Goal: Navigation & Orientation: Understand site structure

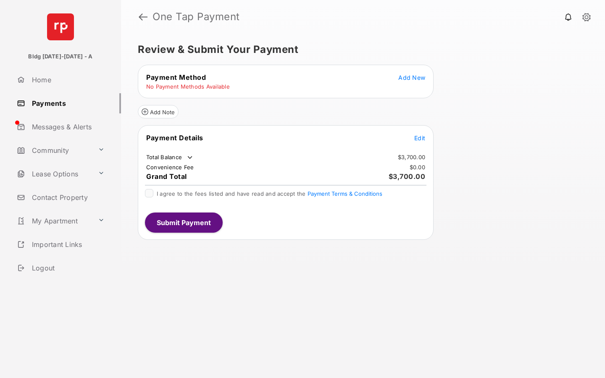
click at [412, 75] on span "Add New" at bounding box center [411, 77] width 27 height 7
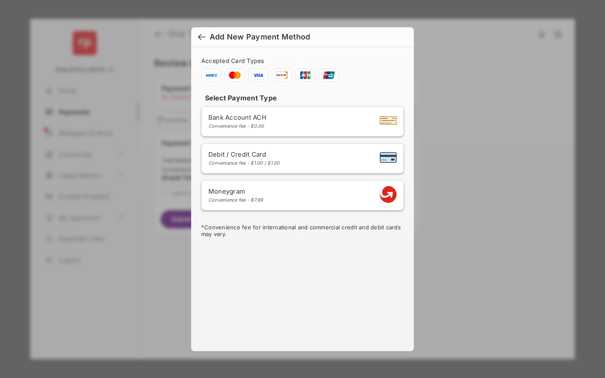
click at [306, 167] on li "Debit / Credit Card Convenience fee - $1.00 / $1.00" at bounding box center [302, 158] width 203 height 30
select select "**"
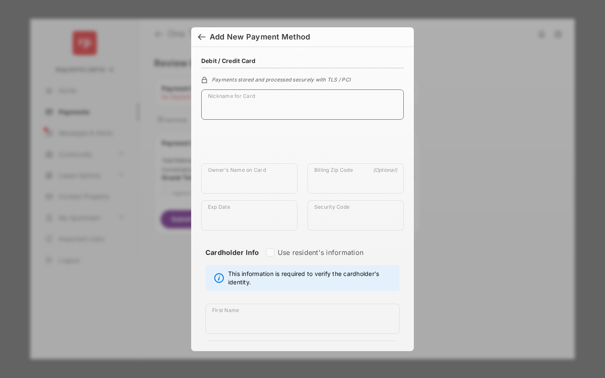
click at [255, 102] on input "Nickname for Card" at bounding box center [302, 105] width 203 height 30
click at [260, 179] on input "Owner's Name on Card" at bounding box center [249, 179] width 96 height 30
click at [260, 206] on input "Exp Date" at bounding box center [249, 215] width 96 height 30
click at [284, 179] on input "Owner's Name on Card" at bounding box center [249, 179] width 96 height 30
click at [281, 206] on input "Exp Date" at bounding box center [249, 215] width 96 height 30
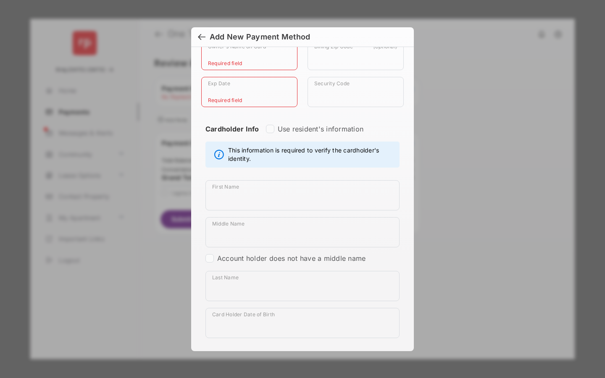
scroll to position [122, 0]
type input "******"
type input "*****"
type textarea "**********"
type input "********"
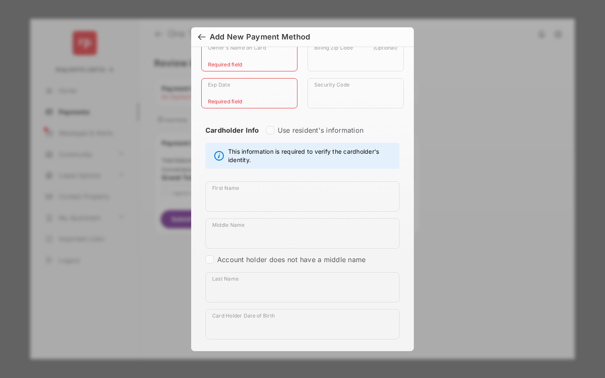
select select "**"
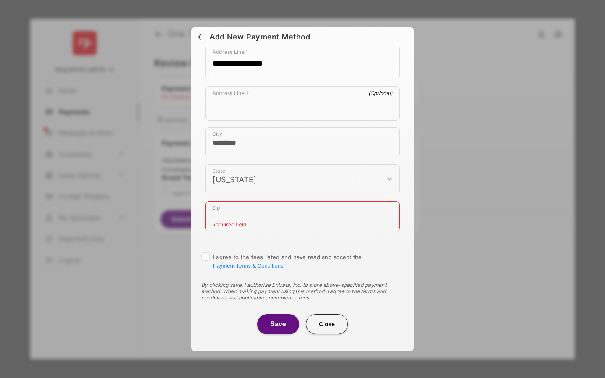
scroll to position [461, 0]
click at [315, 329] on button "Close" at bounding box center [327, 324] width 42 height 20
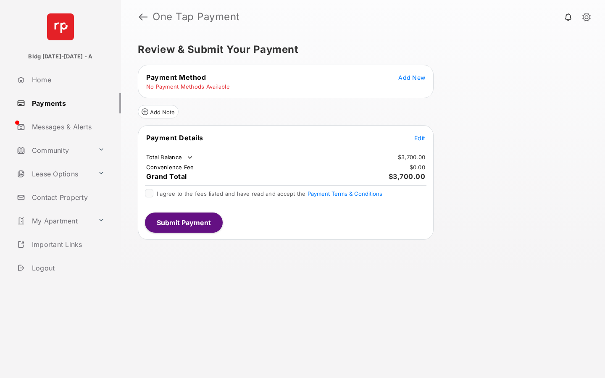
click at [68, 143] on link "Community" at bounding box center [53, 150] width 81 height 20
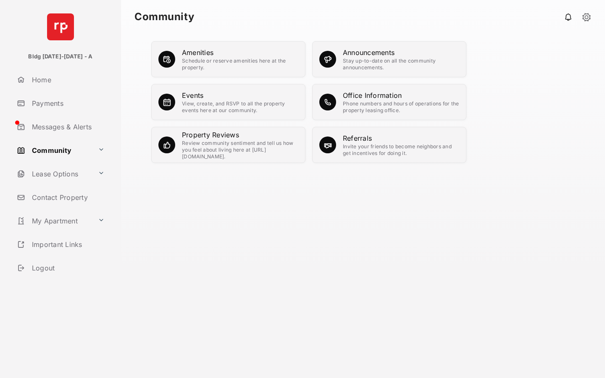
click at [74, 128] on link "Messages & Alerts" at bounding box center [67, 127] width 108 height 20
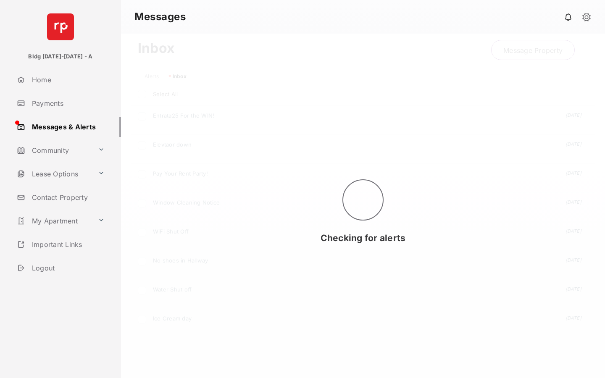
scroll to position [229, 461]
click at [75, 160] on div "Home Payments Messages & Alerts Community Lease Options Contact Property My Apa…" at bounding box center [60, 162] width 121 height 185
click at [77, 150] on link "Community" at bounding box center [53, 150] width 81 height 20
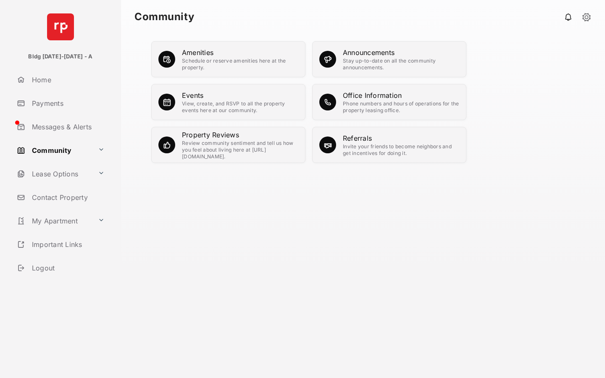
click at [212, 104] on div "View, create, and RSVP to all the property events here at our community." at bounding box center [240, 106] width 116 height 13
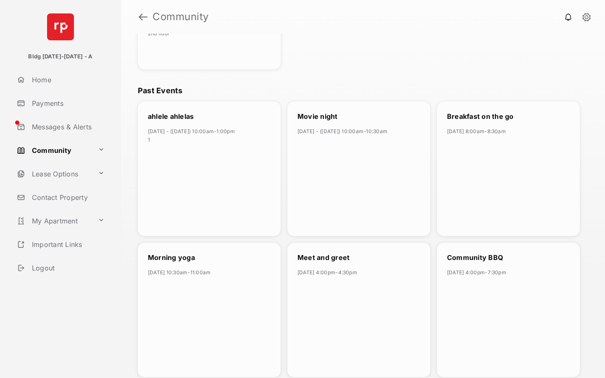
click at [241, 208] on div "ahlele ahlelas [DATE] - ([DATE]) 10:00am - 1:00pm 1" at bounding box center [209, 169] width 143 height 135
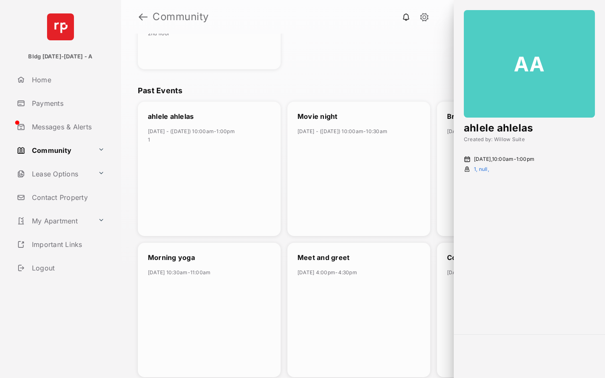
scroll to position [1070, 0]
click at [416, 111] on div "Movie night [DATE] - ([DATE]) 10:00am - 10:30am" at bounding box center [359, 169] width 143 height 135
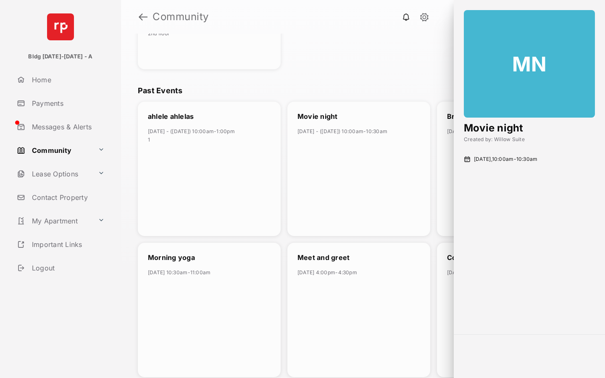
click at [418, 82] on div "Events My Event No events found Upcoming Events Bake Your Own Cookies [DATE] - …" at bounding box center [363, 206] width 484 height 345
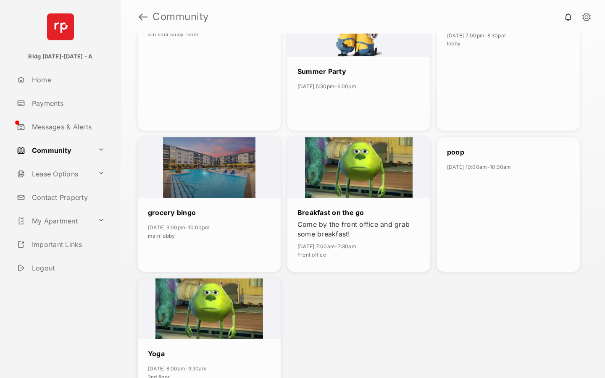
scroll to position [618, 0]
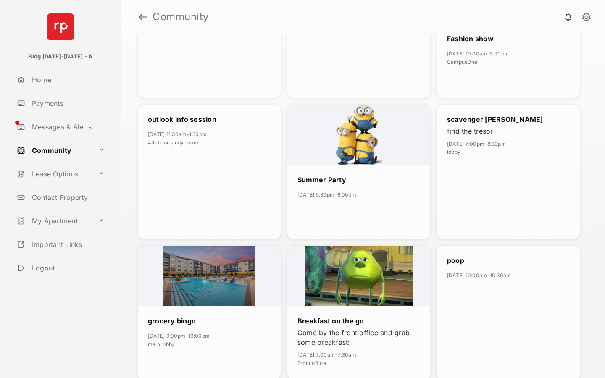
click at [144, 16] on link at bounding box center [143, 17] width 9 height 20
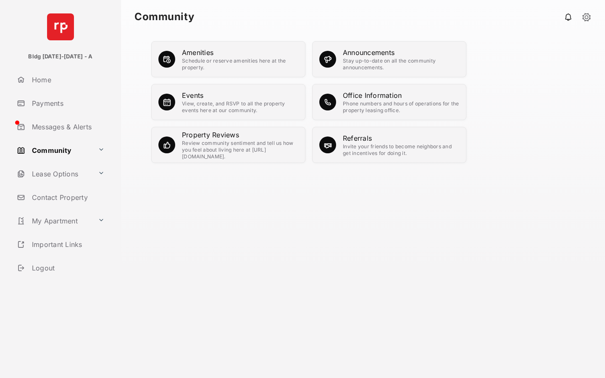
click at [379, 153] on div "Invite your friends to become neighbors and get incentives for doing it." at bounding box center [401, 149] width 116 height 13
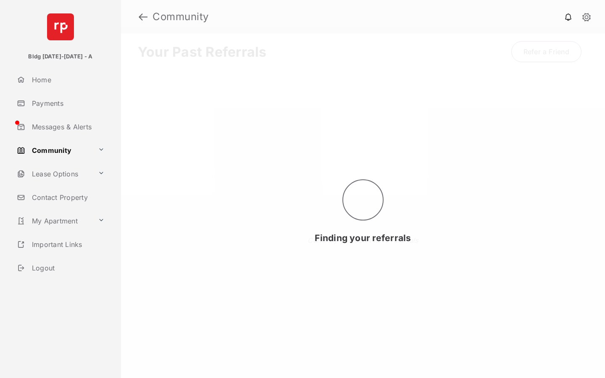
click at [147, 16] on link at bounding box center [143, 17] width 9 height 20
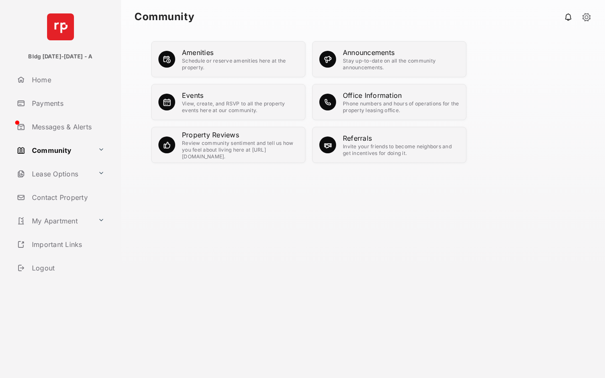
drag, startPoint x: 190, startPoint y: 137, endPoint x: 192, endPoint y: 119, distance: 18.1
drag, startPoint x: 332, startPoint y: 59, endPoint x: 261, endPoint y: 83, distance: 74.2
click at [257, 83] on div "Amenities Schedule or reserve amenities here at the property. Announcements Sta…" at bounding box center [363, 108] width 451 height 135
click at [71, 198] on link "Contact Property" at bounding box center [67, 197] width 108 height 20
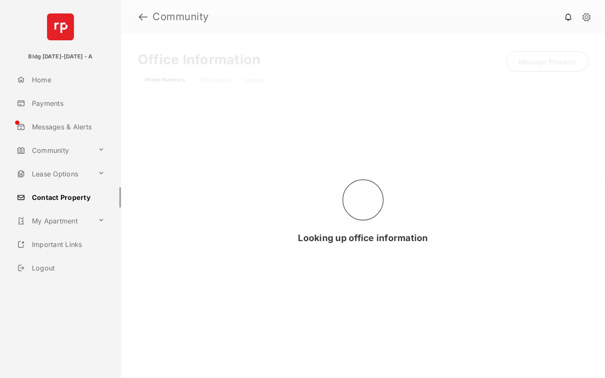
click at [72, 172] on link "Lease Options" at bounding box center [53, 174] width 81 height 20
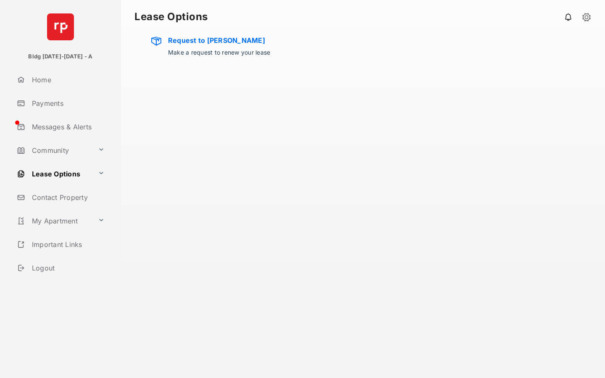
click at [82, 229] on link "My Apartment" at bounding box center [53, 221] width 81 height 20
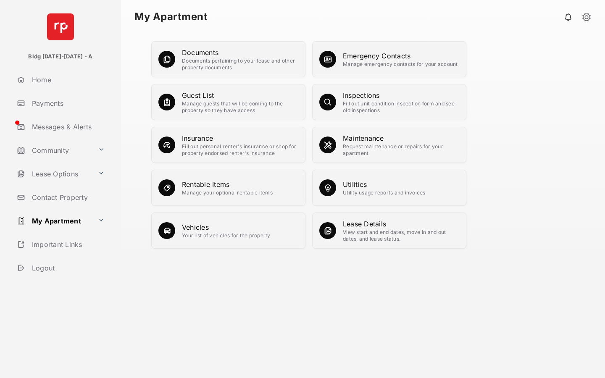
click at [77, 125] on link "Messages & Alerts" at bounding box center [67, 127] width 108 height 20
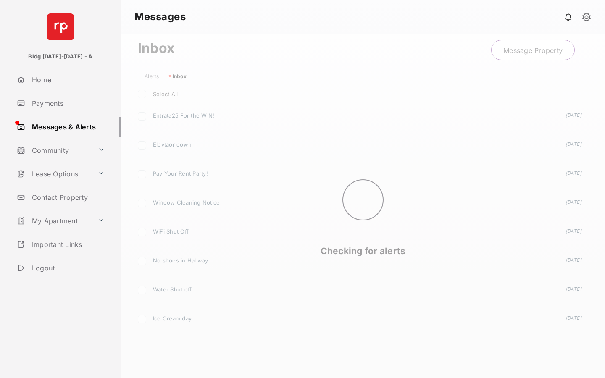
scroll to position [229, 461]
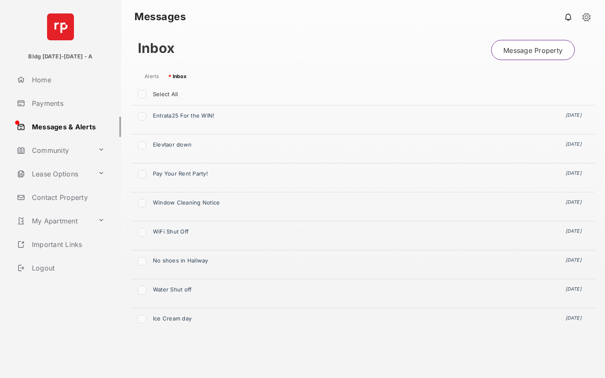
click at [66, 108] on link "Payments" at bounding box center [67, 103] width 108 height 20
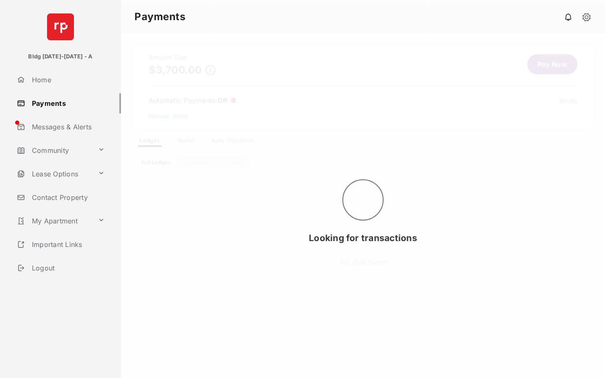
click at [65, 90] on div "Home Payments Messages & Alerts Community Lease Options Contact Property My Apa…" at bounding box center [60, 162] width 121 height 185
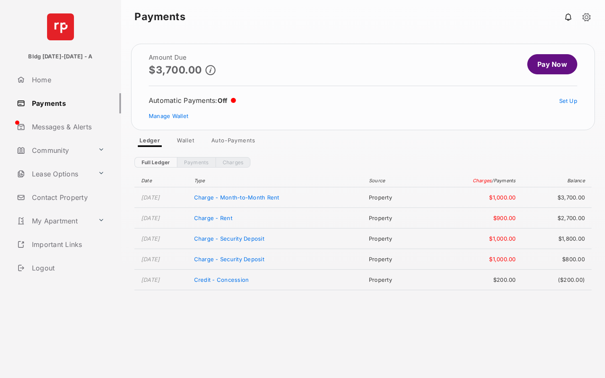
click at [72, 224] on link "My Apartment" at bounding box center [53, 221] width 81 height 20
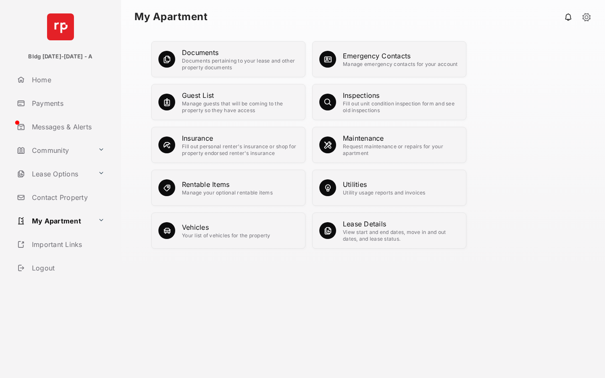
click at [72, 75] on link "Home" at bounding box center [67, 80] width 108 height 20
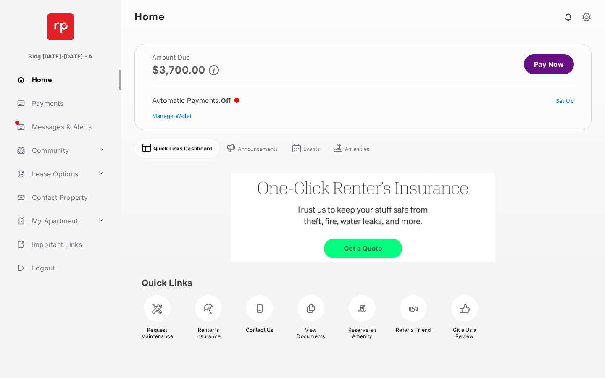
click at [255, 150] on div "Announcements" at bounding box center [258, 149] width 40 height 7
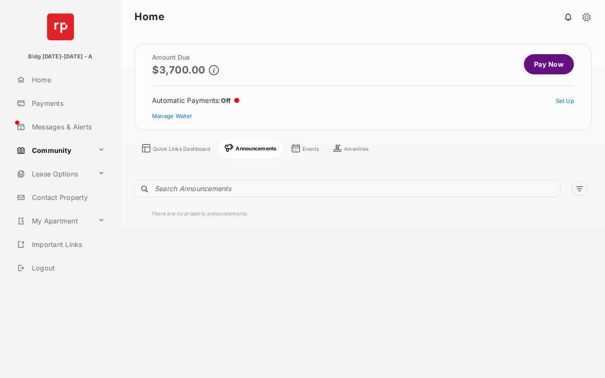
click at [297, 149] on span at bounding box center [296, 149] width 10 height 12
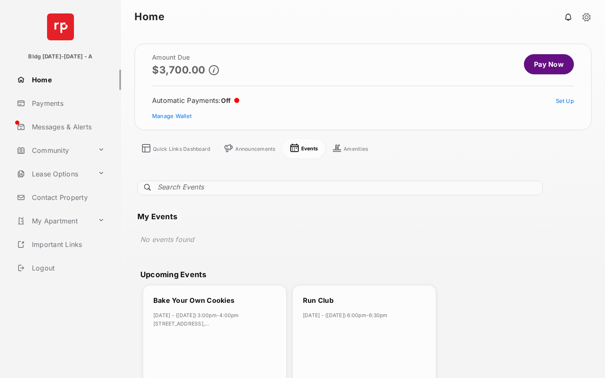
click at [366, 148] on div "Amenities" at bounding box center [356, 149] width 24 height 7
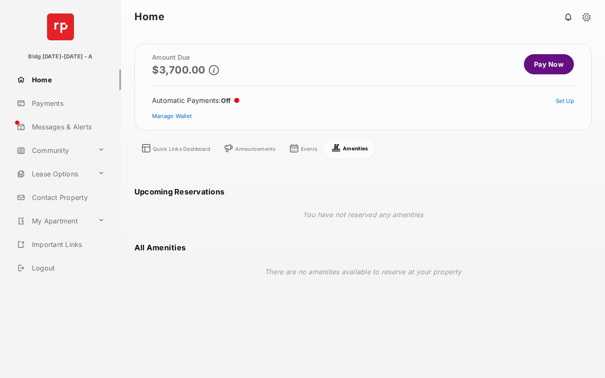
click at [74, 87] on link "Home" at bounding box center [67, 80] width 108 height 20
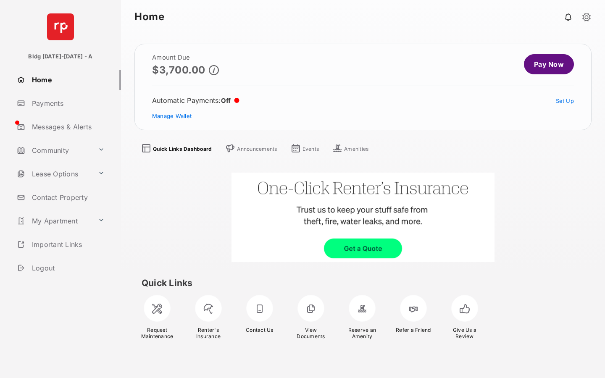
click at [72, 106] on link "Payments" at bounding box center [67, 103] width 108 height 20
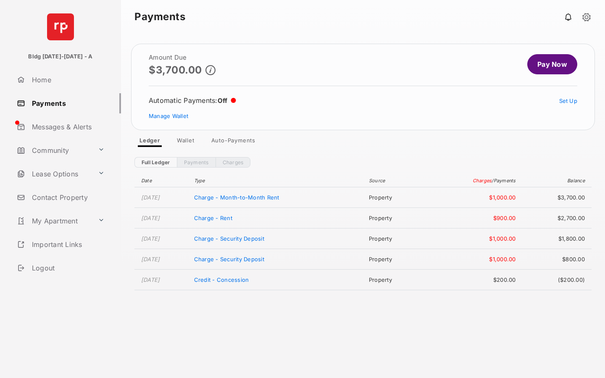
click at [201, 166] on link "Payments" at bounding box center [196, 162] width 39 height 11
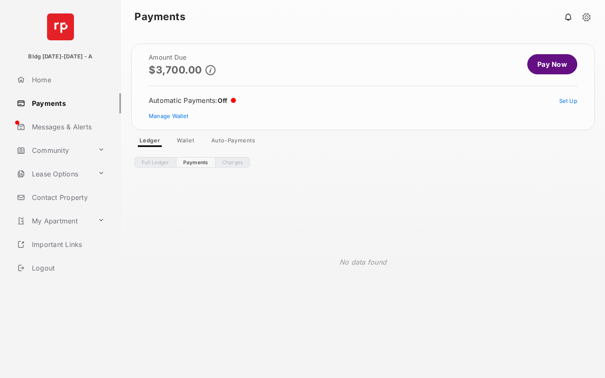
click at [235, 160] on link "Charges" at bounding box center [232, 162] width 35 height 11
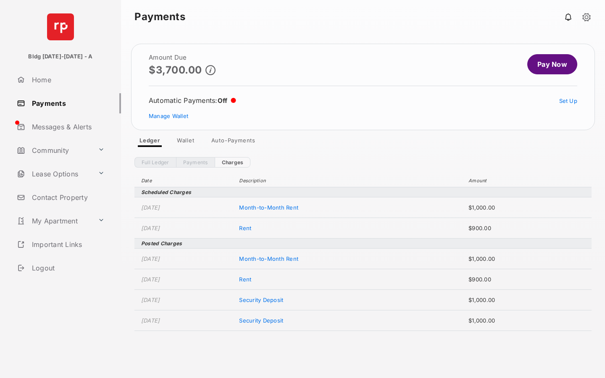
click at [161, 168] on div "Date Description Amount Scheduled Charges [DATE] Month-to-Month Rent $1,000.00 …" at bounding box center [363, 262] width 457 height 189
click at [181, 146] on link "Wallet" at bounding box center [185, 142] width 31 height 10
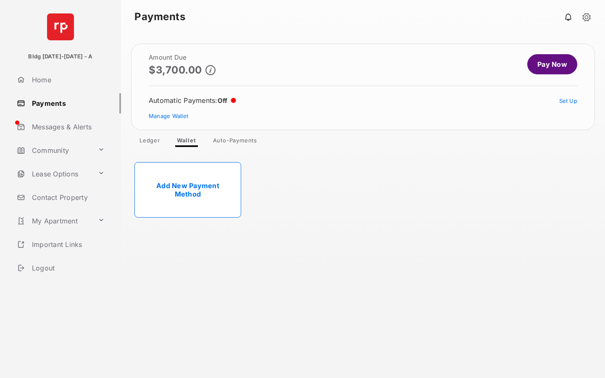
click at [63, 131] on link "Messages & Alerts" at bounding box center [67, 127] width 108 height 20
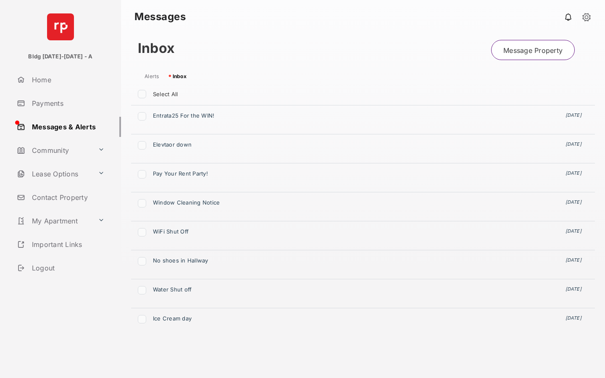
click at [80, 75] on link "Home" at bounding box center [67, 80] width 108 height 20
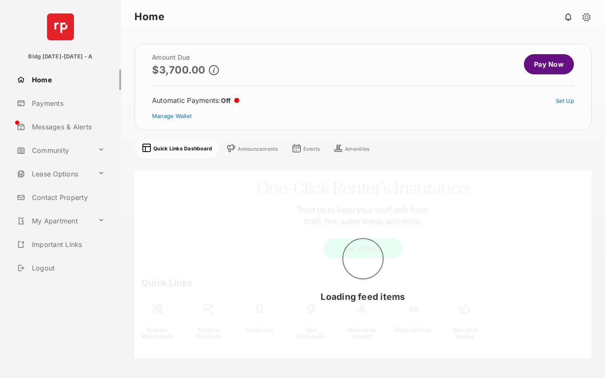
click at [73, 200] on link "Contact Property" at bounding box center [67, 197] width 108 height 20
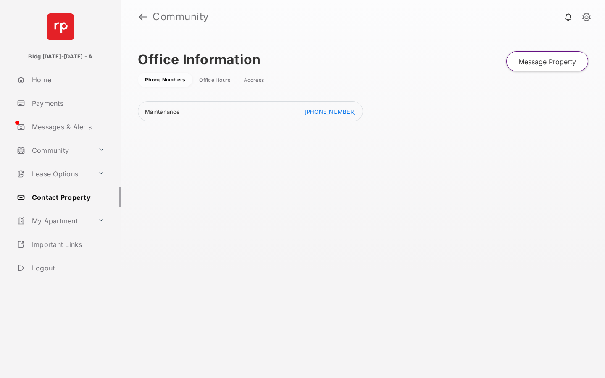
click at [71, 177] on link "Lease Options" at bounding box center [53, 174] width 81 height 20
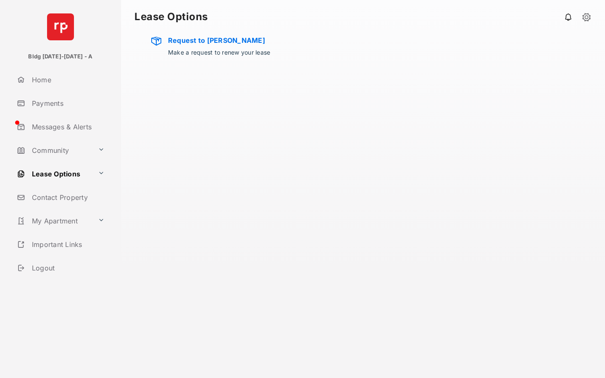
click at [71, 161] on div "Home Payments Messages & Alerts Community Lease Options Contact Property My Apa…" at bounding box center [60, 162] width 121 height 185
click at [72, 164] on link "Lease Options" at bounding box center [53, 174] width 81 height 20
click at [72, 145] on link "Community" at bounding box center [53, 150] width 81 height 20
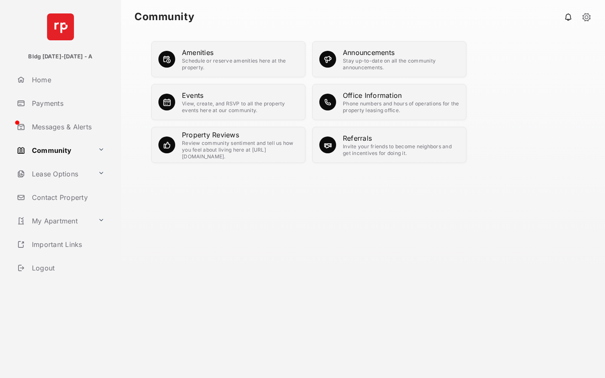
click at [74, 80] on link "Home" at bounding box center [67, 80] width 108 height 20
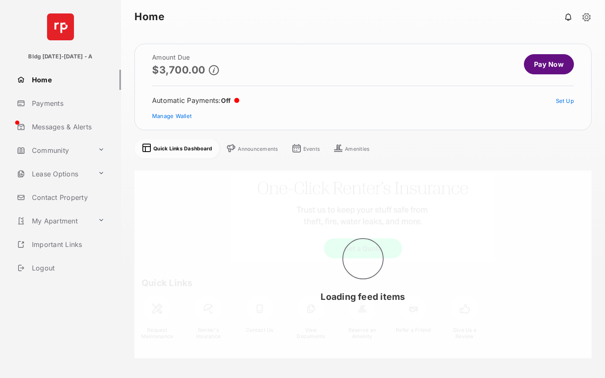
click at [592, 8] on header "Home" at bounding box center [363, 17] width 484 height 34
click at [591, 23] on div at bounding box center [577, 16] width 35 height 17
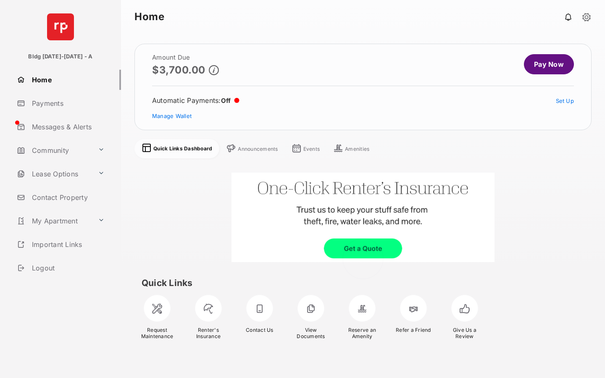
click at [585, 16] on link at bounding box center [587, 17] width 8 height 9
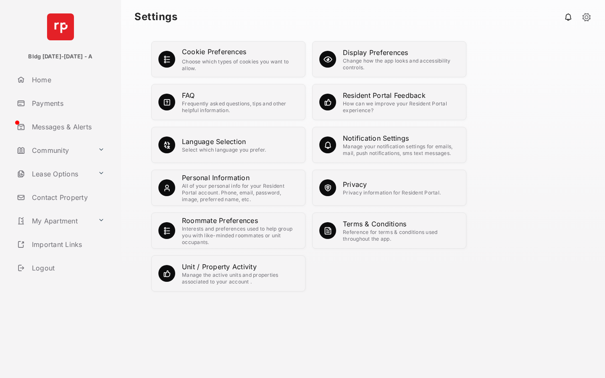
click at [225, 223] on div "Roommate Preferences" at bounding box center [240, 221] width 116 height 10
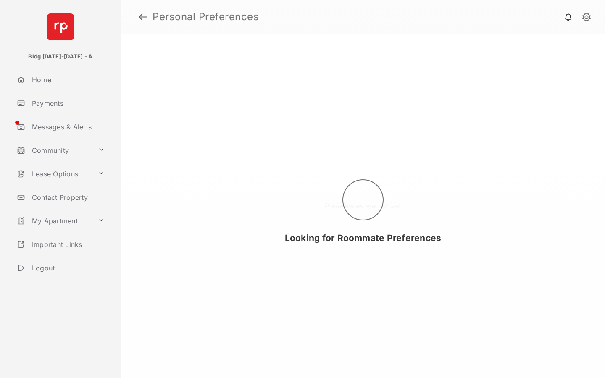
select select "*****"
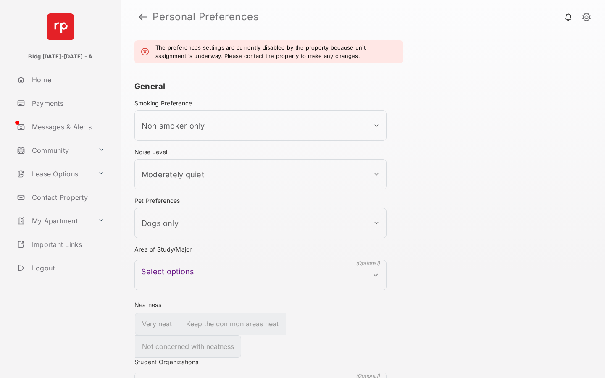
click at [146, 16] on link at bounding box center [143, 17] width 9 height 20
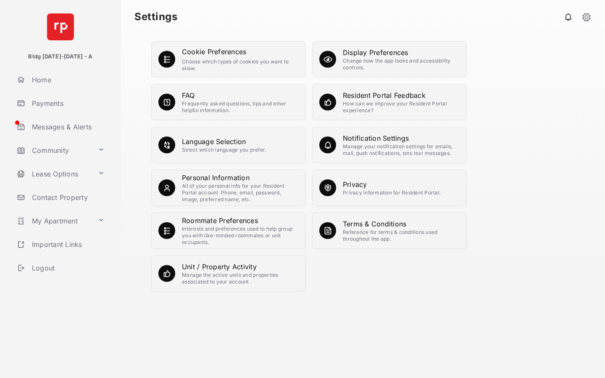
click at [219, 138] on div "Language Selection" at bounding box center [224, 142] width 84 height 10
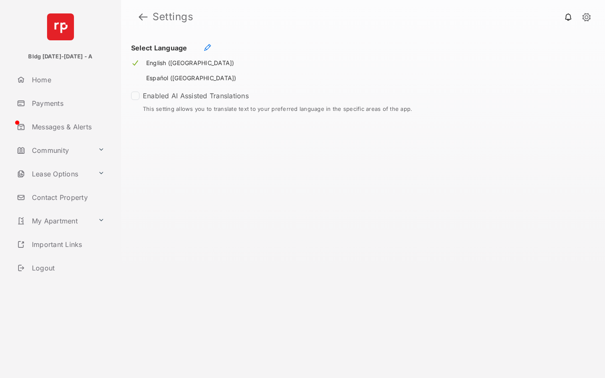
click at [144, 20] on link at bounding box center [143, 17] width 9 height 20
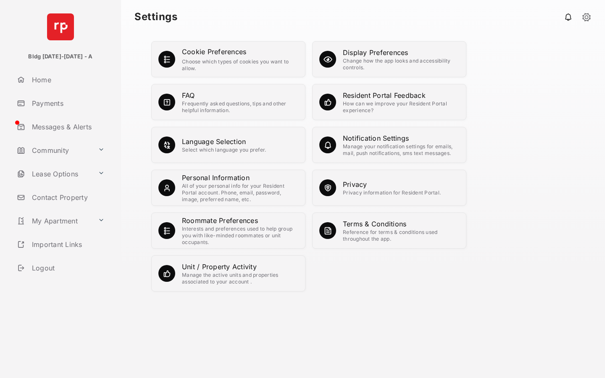
click at [387, 53] on div "Display Preferences" at bounding box center [401, 52] width 116 height 10
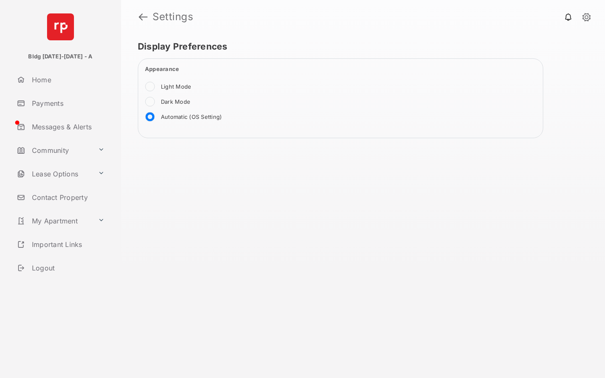
click at [190, 87] on label "Light Mode" at bounding box center [176, 87] width 30 height 8
click at [181, 102] on label "Dark Mode" at bounding box center [175, 102] width 29 height 8
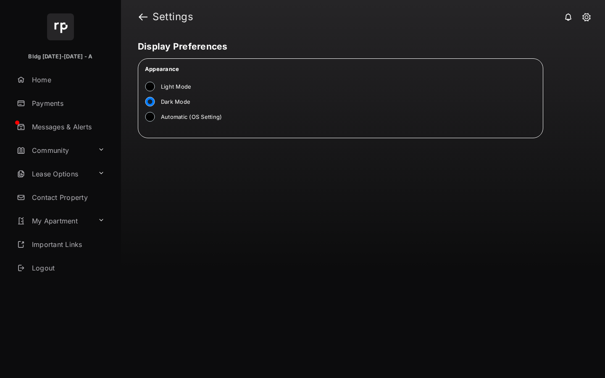
click at [182, 116] on label "Automatic (OS Setting)" at bounding box center [191, 117] width 61 height 8
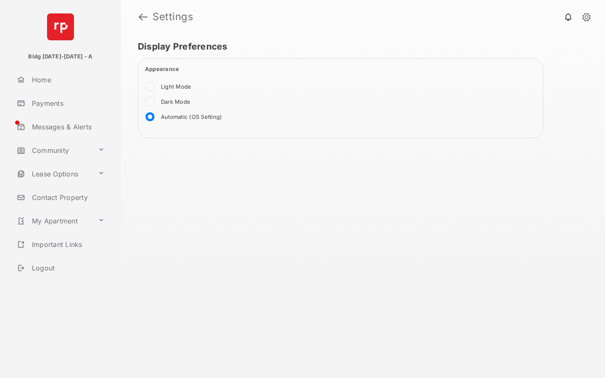
click at [158, 21] on strong "Settings" at bounding box center [173, 17] width 41 height 10
click at [145, 19] on link at bounding box center [143, 17] width 9 height 20
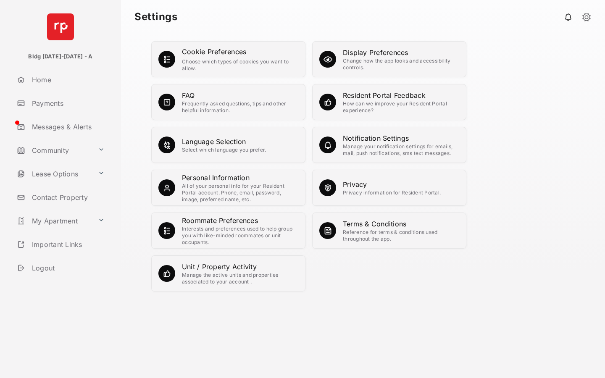
click at [182, 100] on div "Frequently asked questions, tips and other helpful information." at bounding box center [240, 106] width 116 height 13
